Goal: Manage account settings

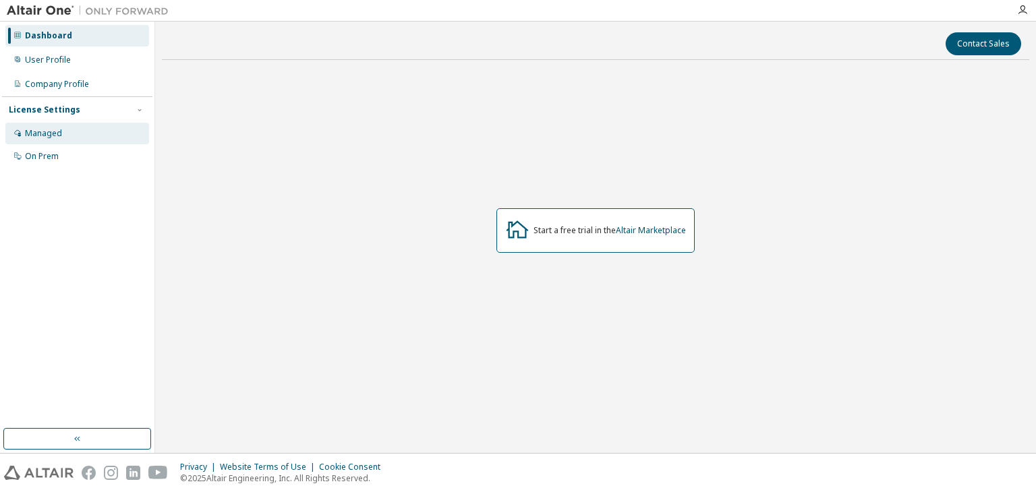
click at [68, 142] on div "Managed" at bounding box center [77, 134] width 144 height 22
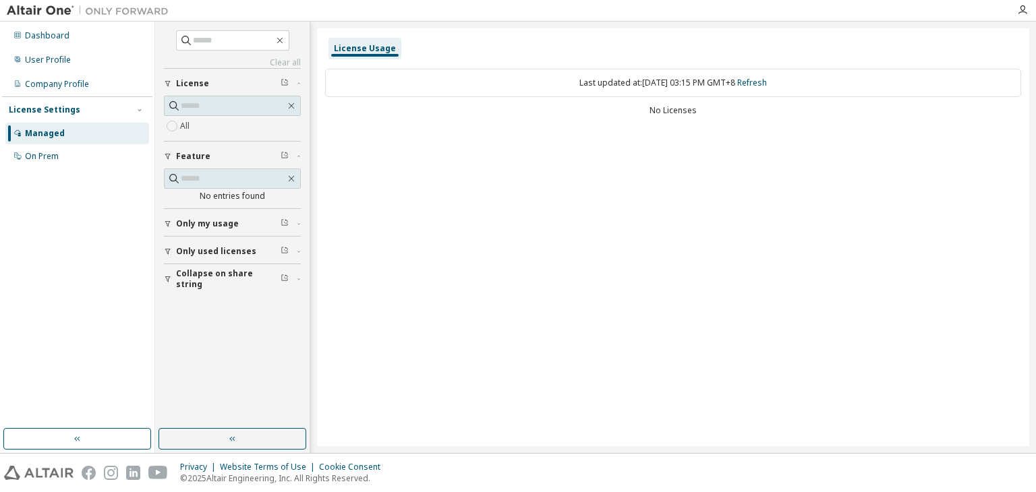
click at [215, 71] on button "License" at bounding box center [232, 84] width 137 height 30
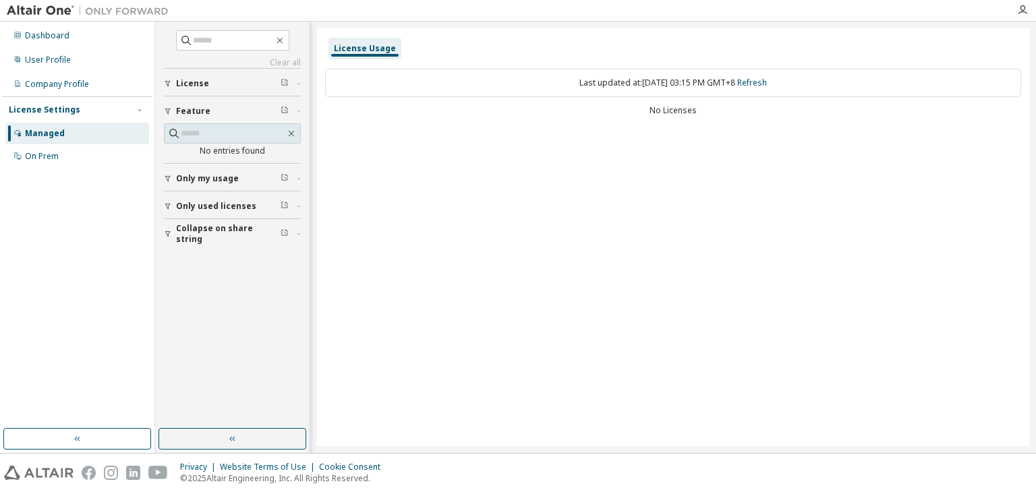
click at [210, 76] on button "License" at bounding box center [232, 84] width 137 height 30
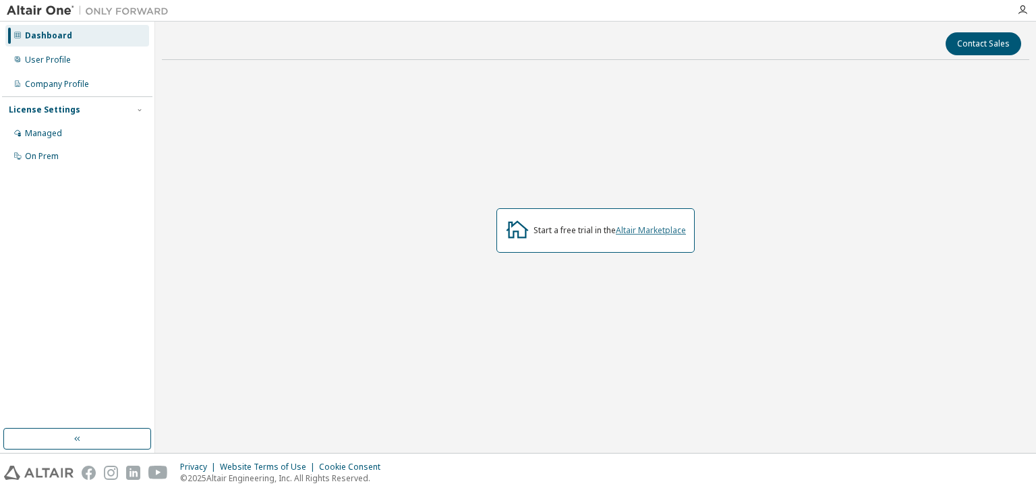
click at [634, 233] on link "Altair Marketplace" at bounding box center [651, 229] width 70 height 11
click at [54, 140] on div "Managed" at bounding box center [77, 134] width 144 height 22
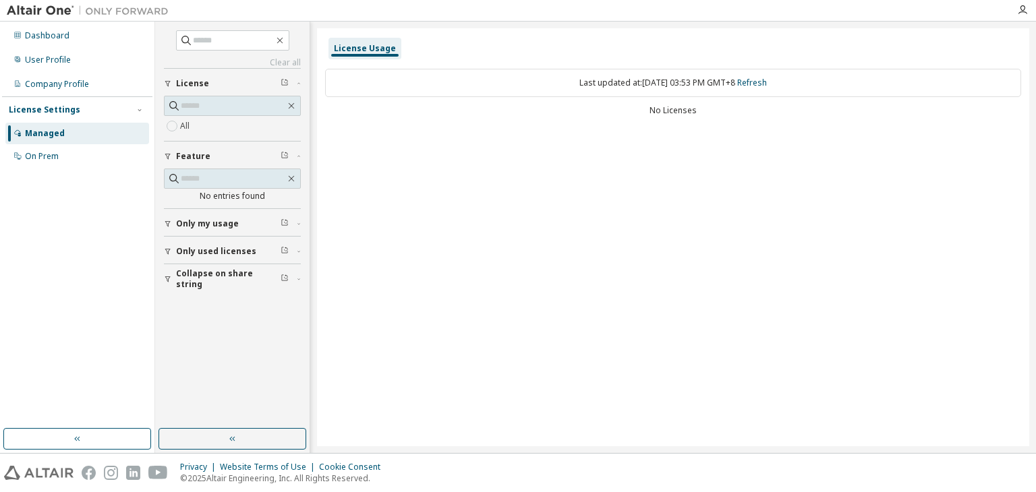
click at [216, 89] on button "License" at bounding box center [232, 84] width 137 height 30
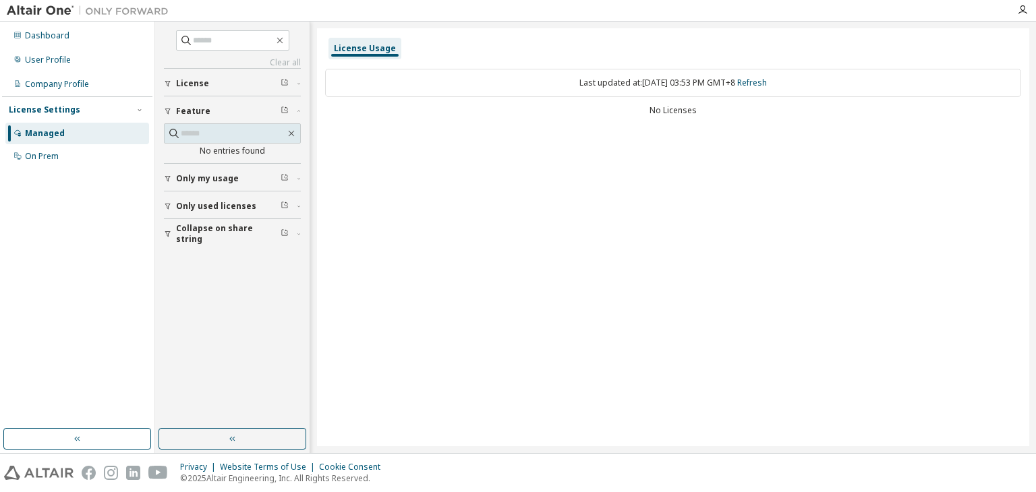
click at [216, 89] on button "License" at bounding box center [232, 84] width 137 height 30
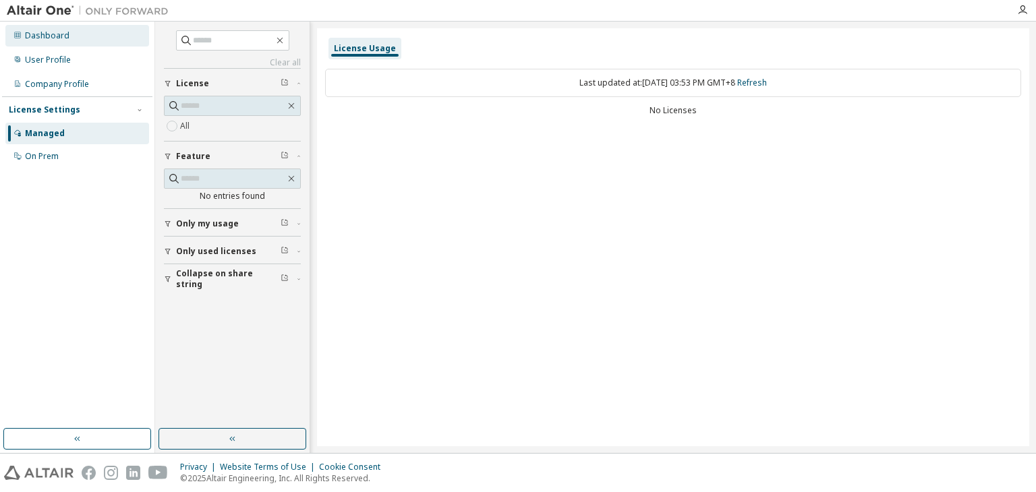
click at [55, 39] on div "Dashboard" at bounding box center [47, 35] width 44 height 11
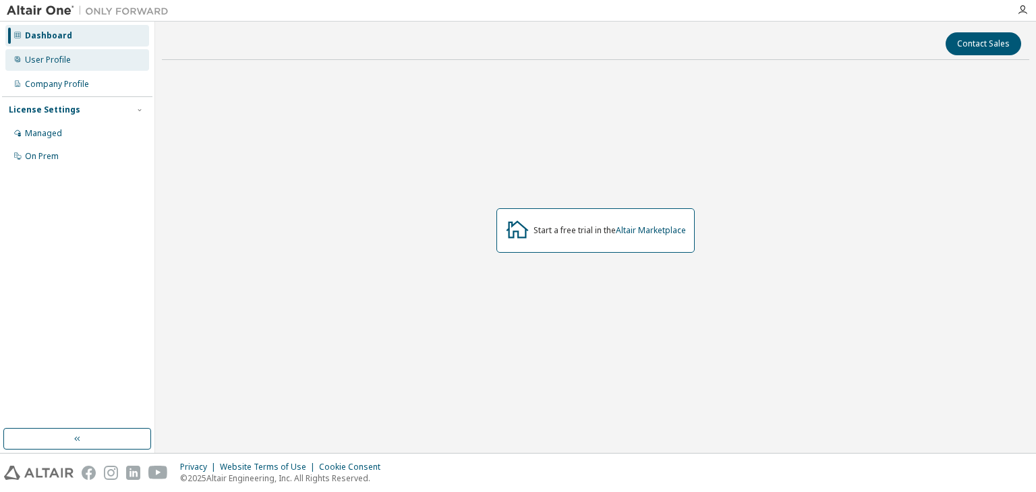
click at [51, 59] on div "User Profile" at bounding box center [48, 60] width 46 height 11
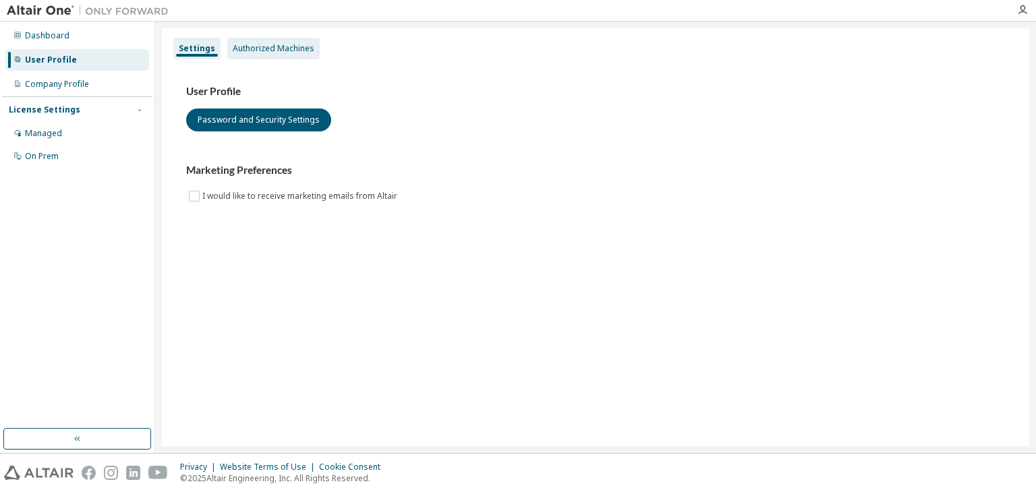
click at [245, 49] on div "Authorized Machines" at bounding box center [274, 48] width 82 height 11
